Goal: Obtain resource: Download file/media

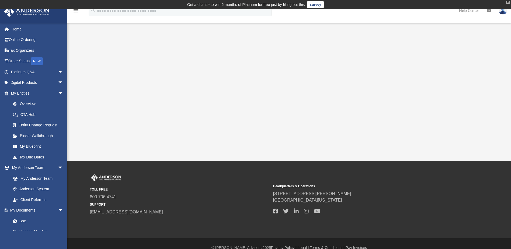
click at [509, 2] on div "X" at bounding box center [507, 2] width 3 height 3
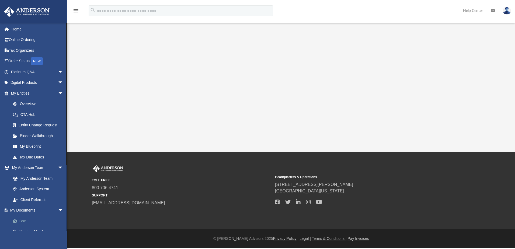
click at [26, 220] on link "Box" at bounding box center [40, 220] width 64 height 11
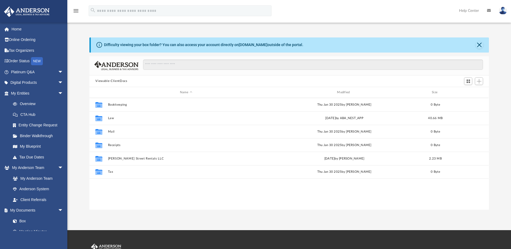
scroll to position [118, 395]
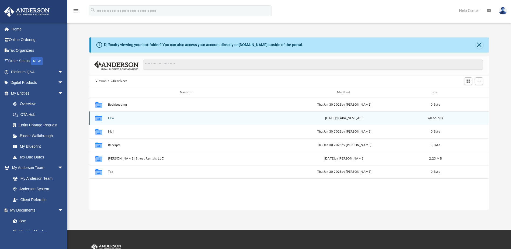
click at [112, 119] on button "Law" at bounding box center [186, 117] width 156 height 3
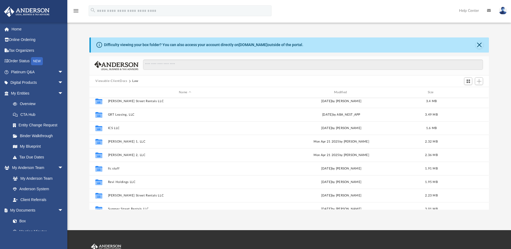
scroll to position [108, 0]
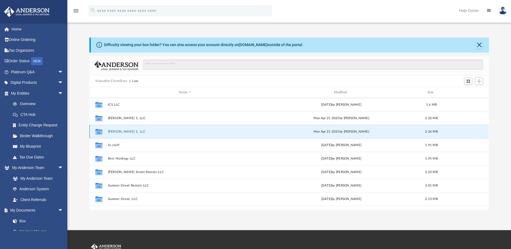
click at [116, 130] on button "[PERSON_NAME] 2, LLC" at bounding box center [185, 131] width 154 height 3
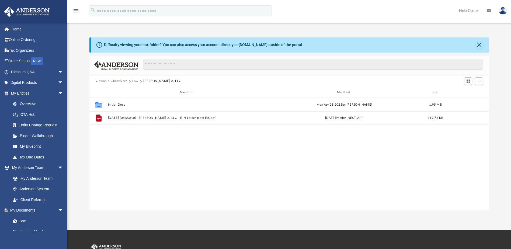
scroll to position [0, 0]
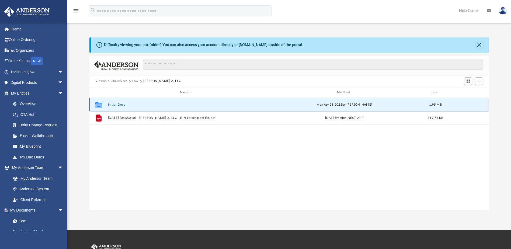
click at [118, 103] on button "Initial Docs" at bounding box center [186, 104] width 156 height 3
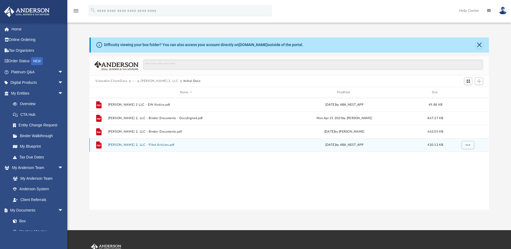
click at [146, 142] on div "File [PERSON_NAME] 2, LLC - Filed Articles.pdf [DATE] by ABA_NEST_APP 420.12 KB" at bounding box center [288, 144] width 399 height 13
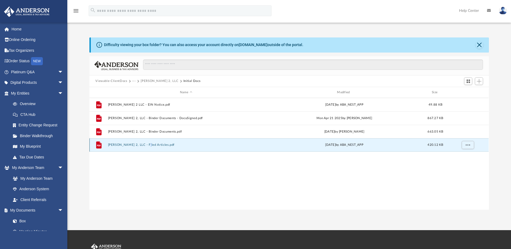
drag, startPoint x: 146, startPoint y: 142, endPoint x: 144, endPoint y: 146, distance: 3.9
click at [144, 146] on button "[PERSON_NAME] 2, LLC - Filed Articles.pdf" at bounding box center [186, 144] width 156 height 3
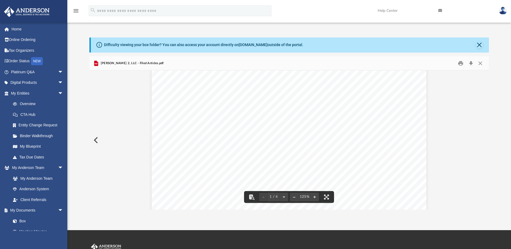
scroll to position [188, 0]
click at [478, 65] on button "Close" at bounding box center [480, 63] width 10 height 8
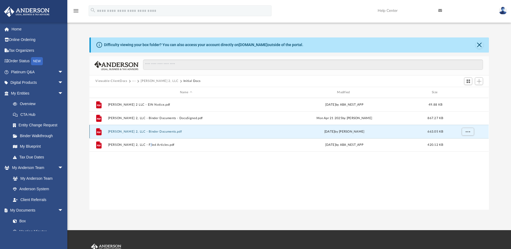
click at [138, 132] on button "[PERSON_NAME] 2, LLC - Binder Documents.pdf" at bounding box center [186, 131] width 156 height 3
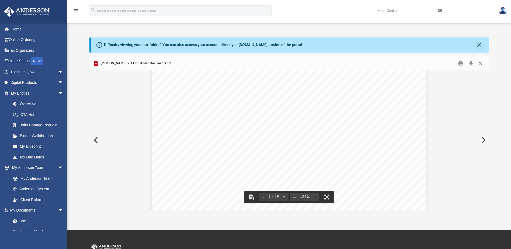
click at [478, 62] on button "Close" at bounding box center [480, 63] width 10 height 8
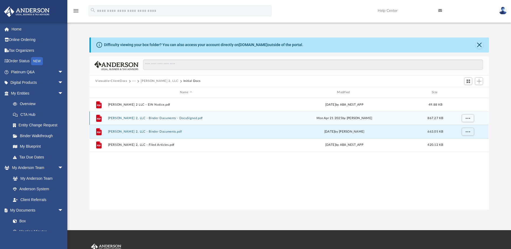
click at [137, 116] on div "File [PERSON_NAME] 2, LLC - Binder Documents - DocuSigned.pdf [DATE] by [PERSON…" at bounding box center [288, 117] width 399 height 13
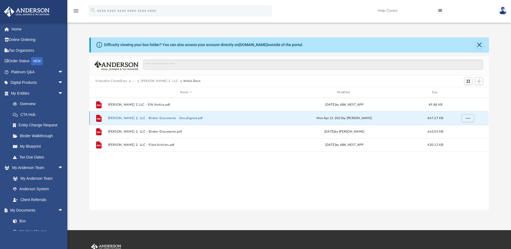
click at [137, 117] on button "[PERSON_NAME] 2, LLC - Binder Documents - DocuSigned.pdf" at bounding box center [186, 117] width 156 height 3
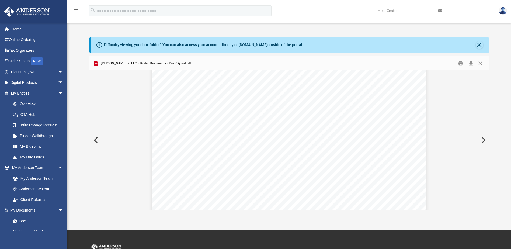
scroll to position [81, 0]
click at [31, 146] on link "My Blueprint" at bounding box center [40, 146] width 64 height 11
